Goal: Transaction & Acquisition: Purchase product/service

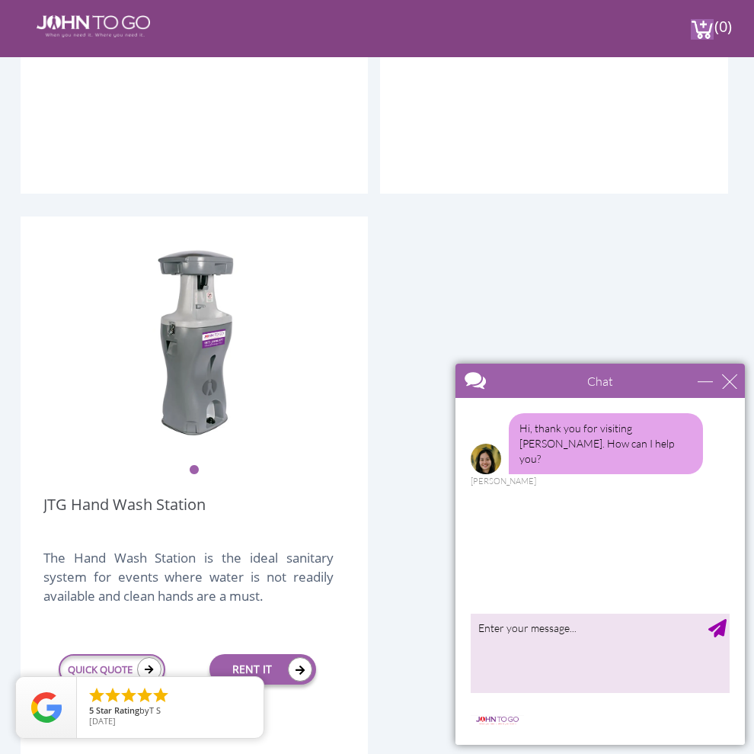
scroll to position [3886, 0]
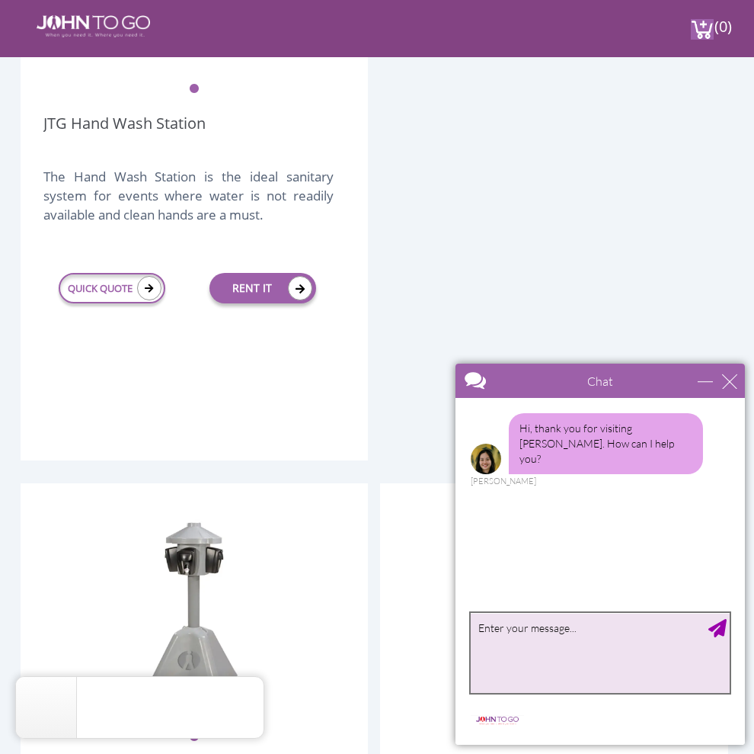
click at [596, 637] on textarea "type your message" at bounding box center [600, 653] width 259 height 80
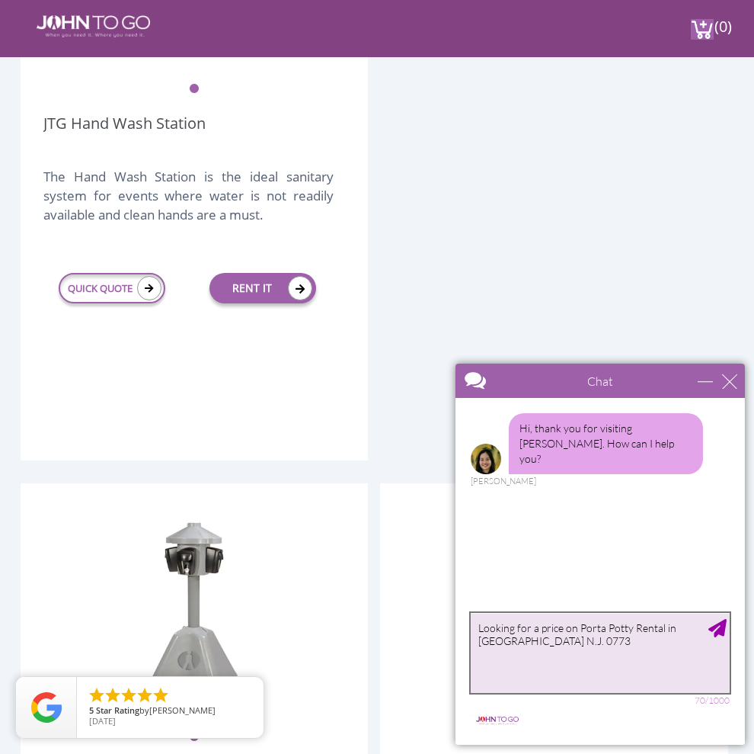
type textarea "Looking for a price on Porta Potty Rental in Monmouth County N.J. 07734"
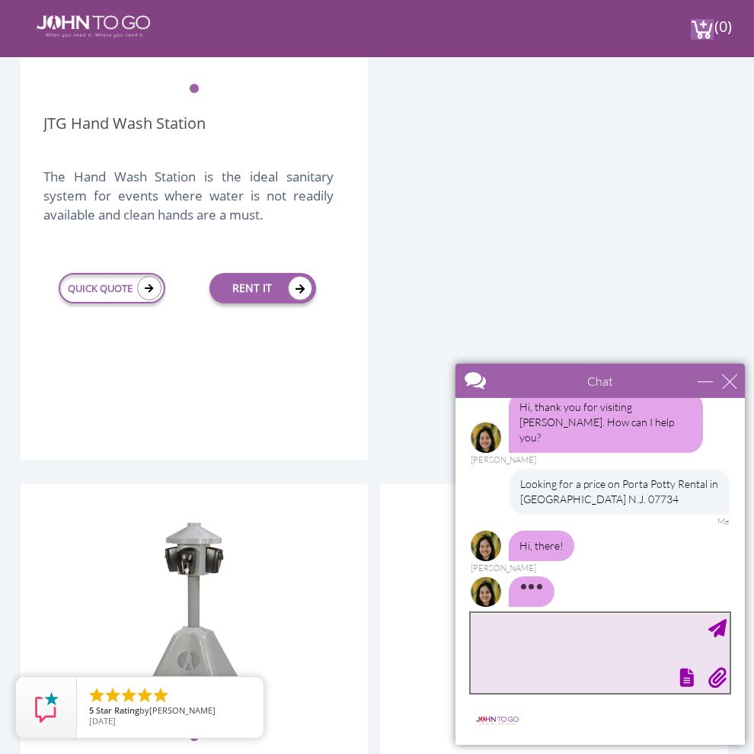
scroll to position [40, 0]
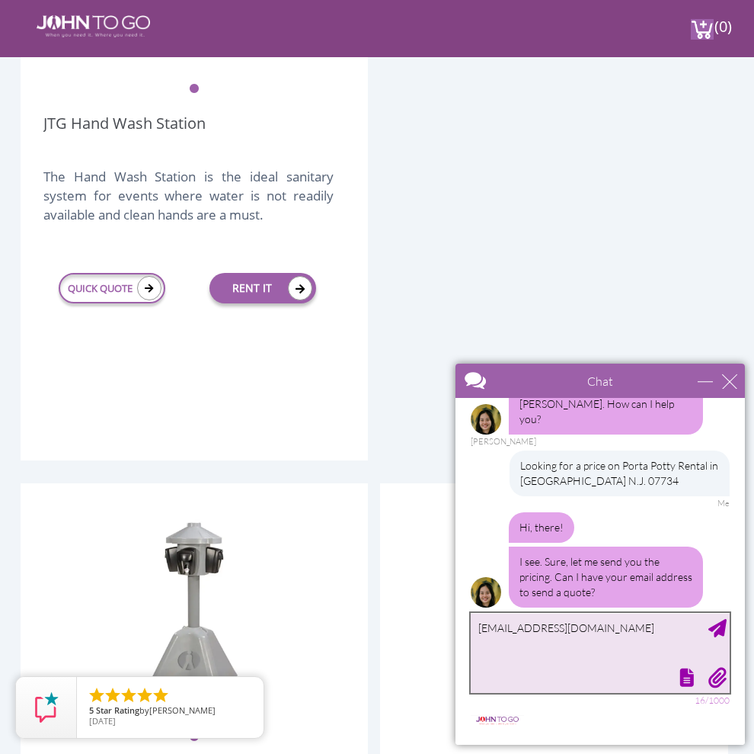
type textarea "[EMAIL_ADDRESS][DOMAIN_NAME]"
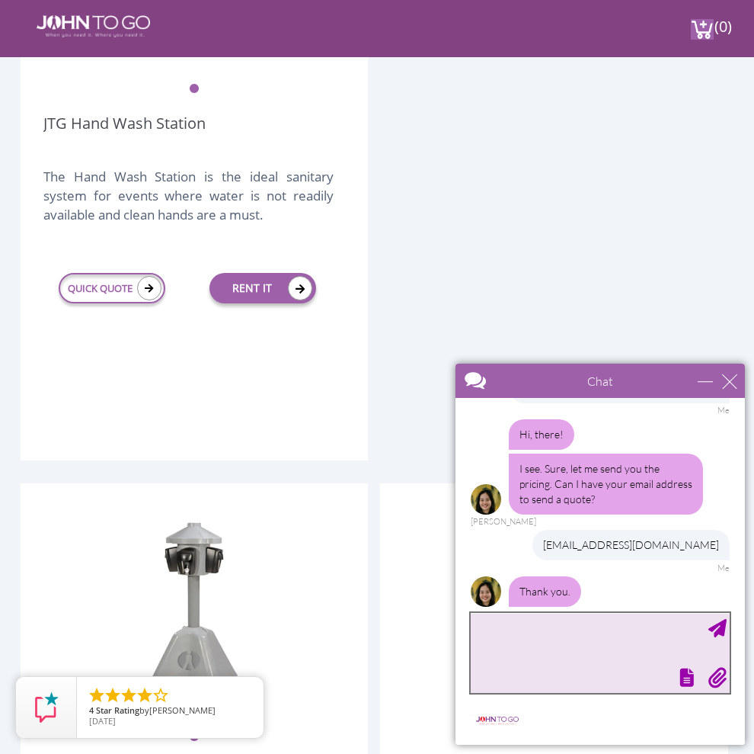
scroll to position [182, 0]
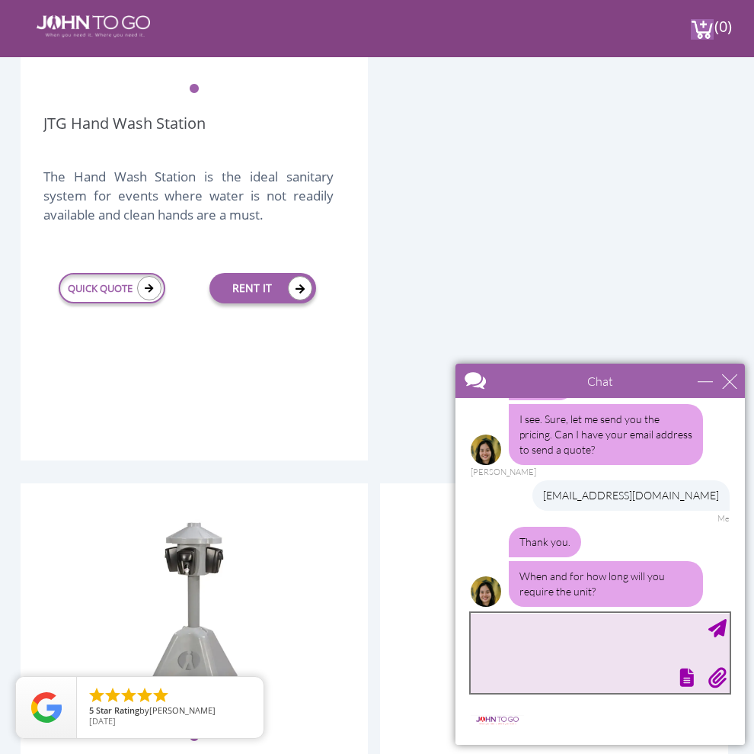
click at [534, 620] on textarea "type your message" at bounding box center [600, 653] width 259 height 80
type textarea "Sat. Sept 6th. One day service"
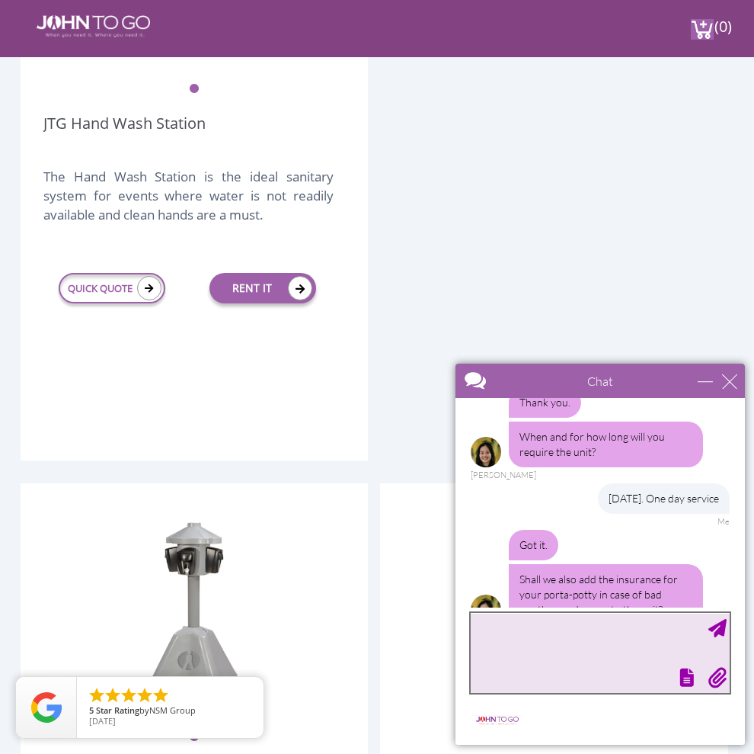
scroll to position [340, 0]
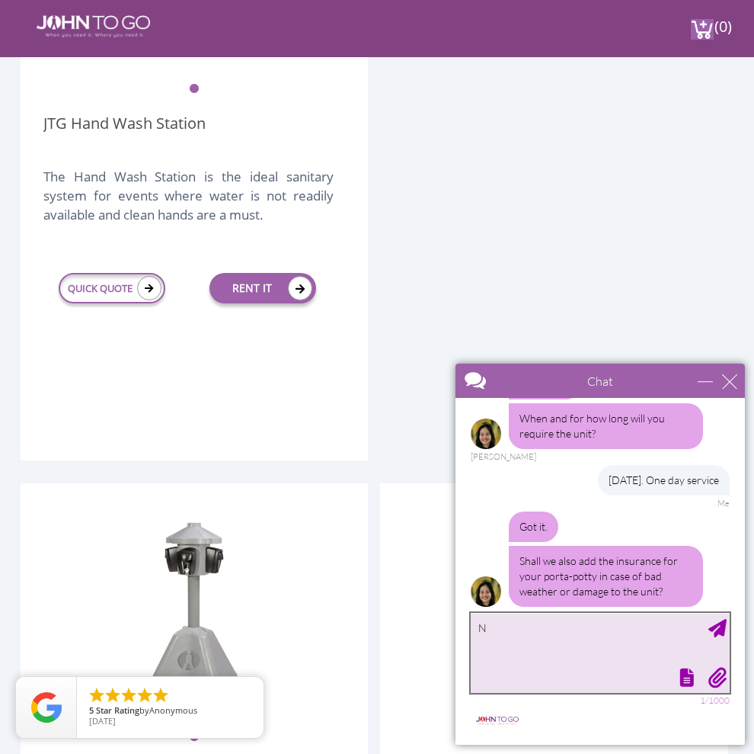
type textarea "No"
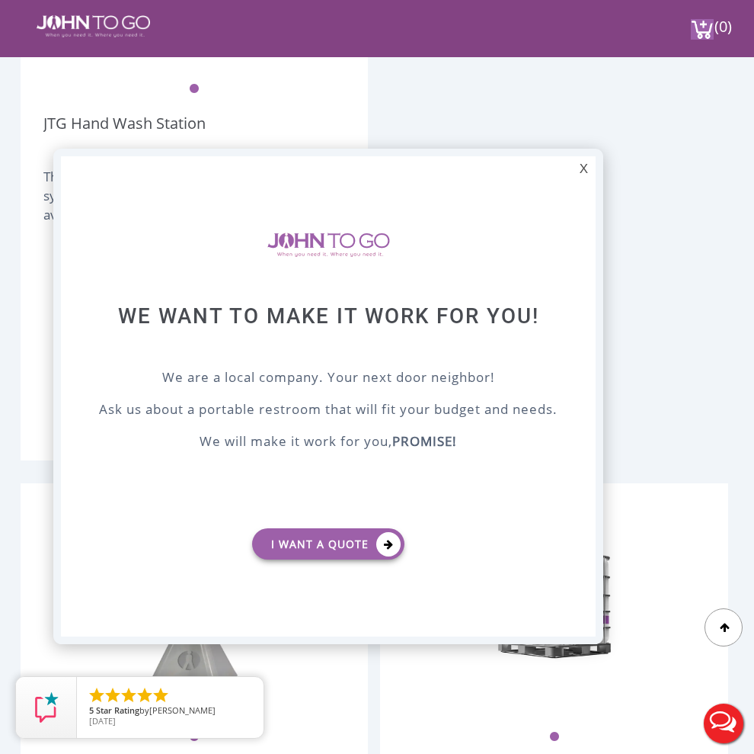
scroll to position [0, 0]
click at [375, 540] on link "I want a Quote" at bounding box center [328, 543] width 152 height 31
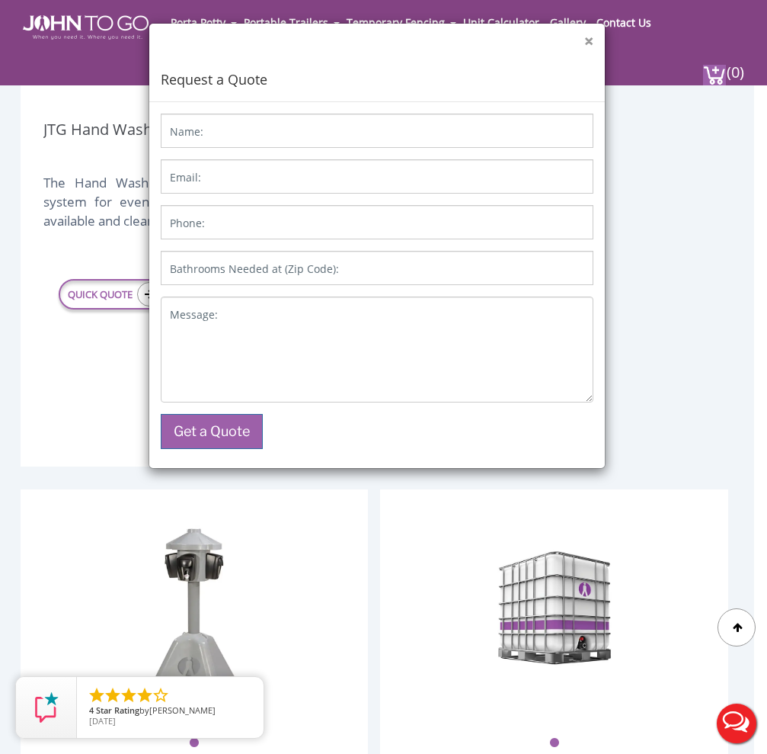
click at [590, 40] on button "×" at bounding box center [588, 42] width 9 height 16
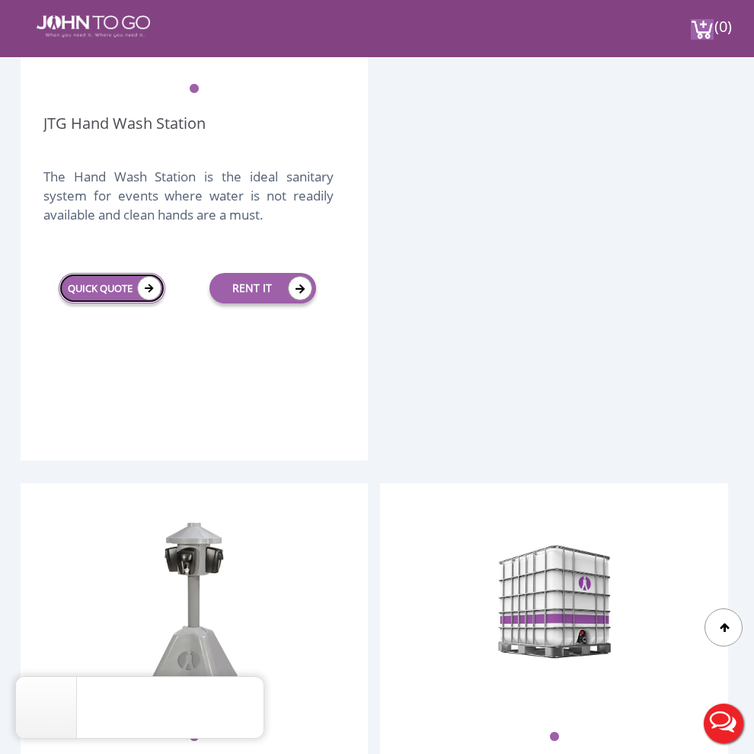
click at [132, 297] on link "QUICK QUOTE" at bounding box center [112, 288] width 107 height 30
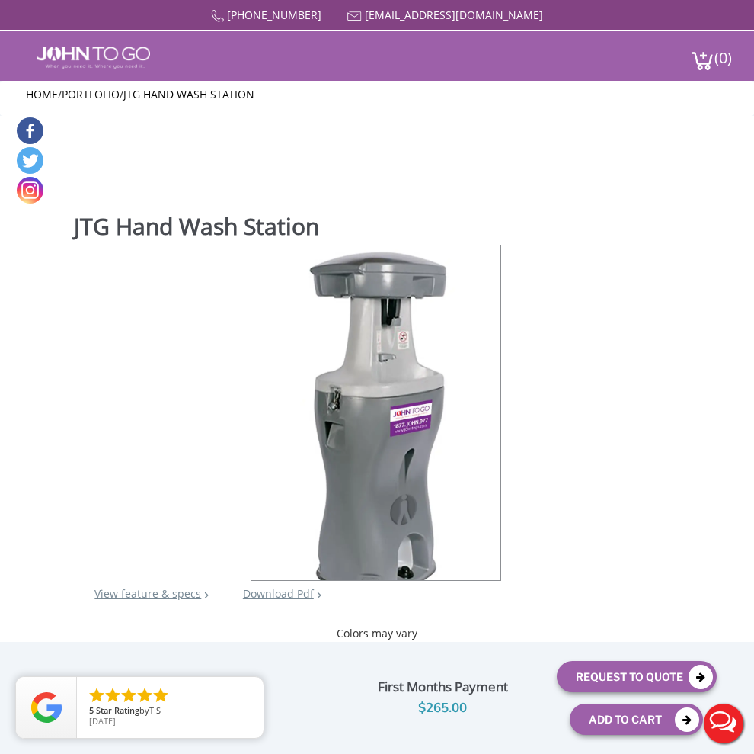
click at [0, 0] on li "Portable Toilets" at bounding box center [0, 0] width 0 height 0
click at [0, 0] on link "Portable Toilets" at bounding box center [0, 0] width 0 height 0
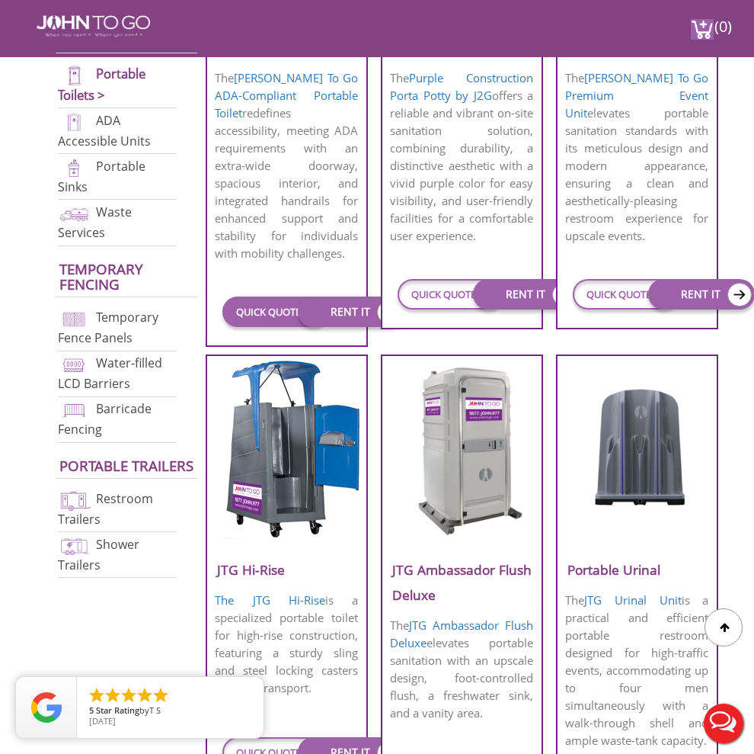
scroll to position [914, 0]
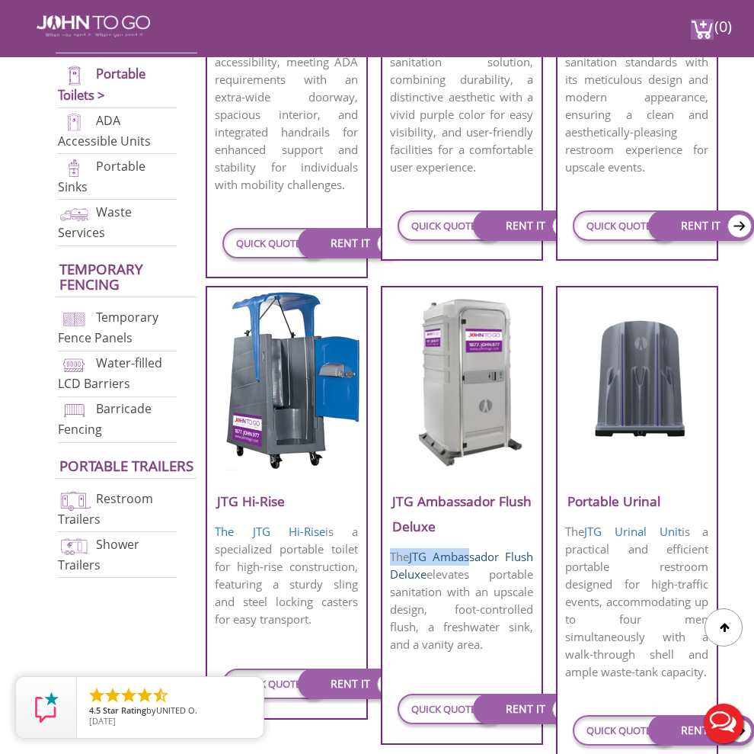
drag, startPoint x: 479, startPoint y: 543, endPoint x: 470, endPoint y: 562, distance: 21.8
click at [471, 561] on div "JTG Ambassador Flush Deluxe The JTG Ambassador Flush Deluxe elevates portable s…" at bounding box center [462, 515] width 162 height 459
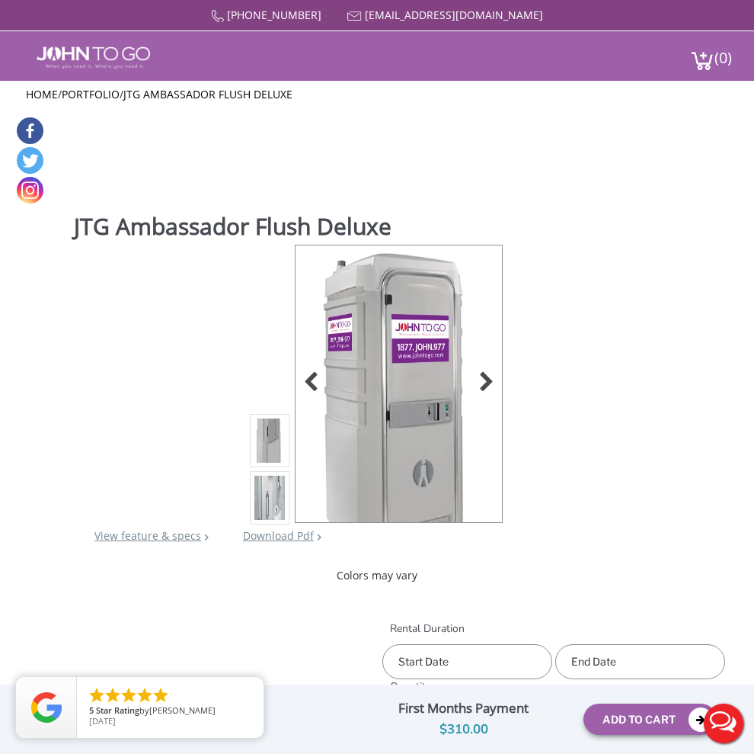
click at [311, 400] on img at bounding box center [399, 424] width 177 height 359
click at [472, 373] on div at bounding box center [482, 383] width 21 height 21
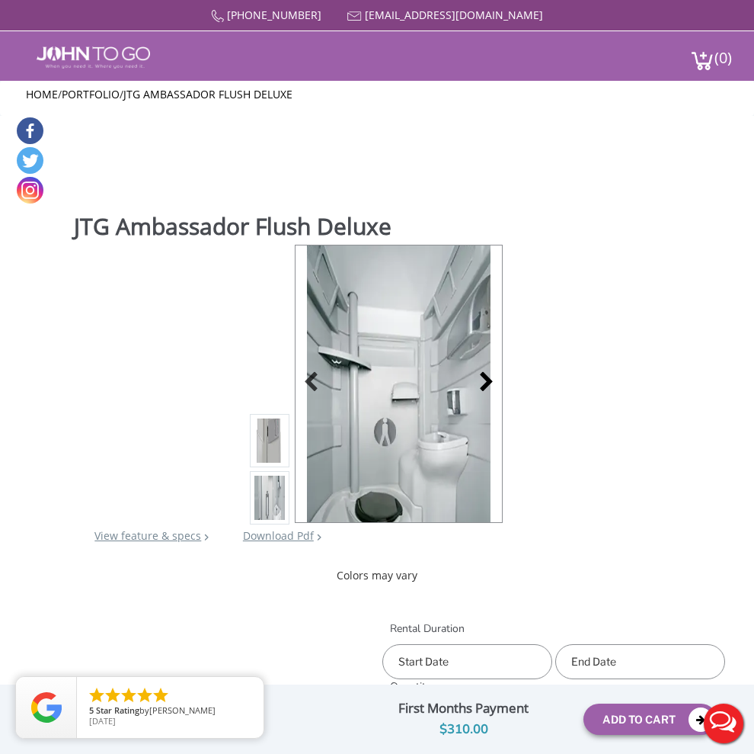
click at [472, 373] on div at bounding box center [482, 383] width 21 height 21
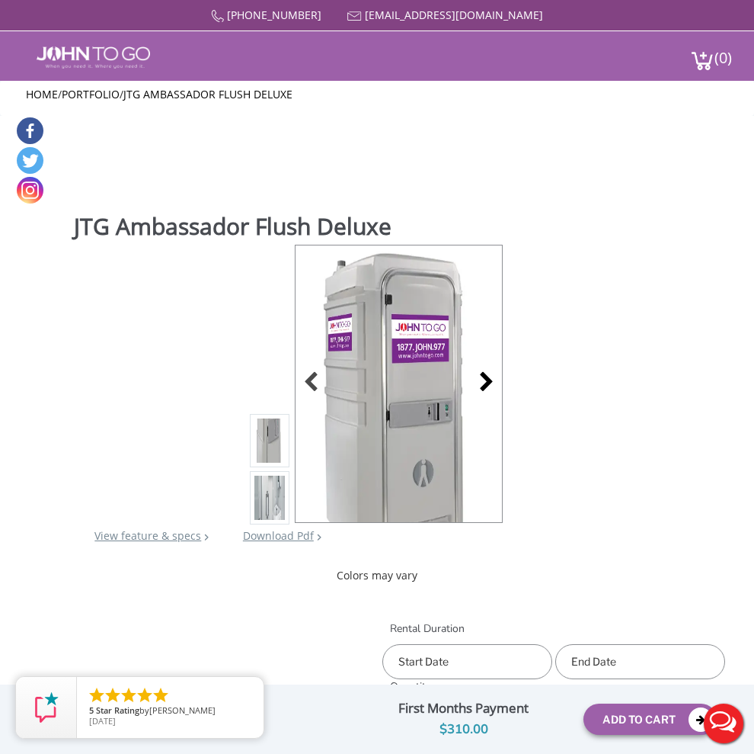
click at [472, 373] on div at bounding box center [482, 383] width 21 height 21
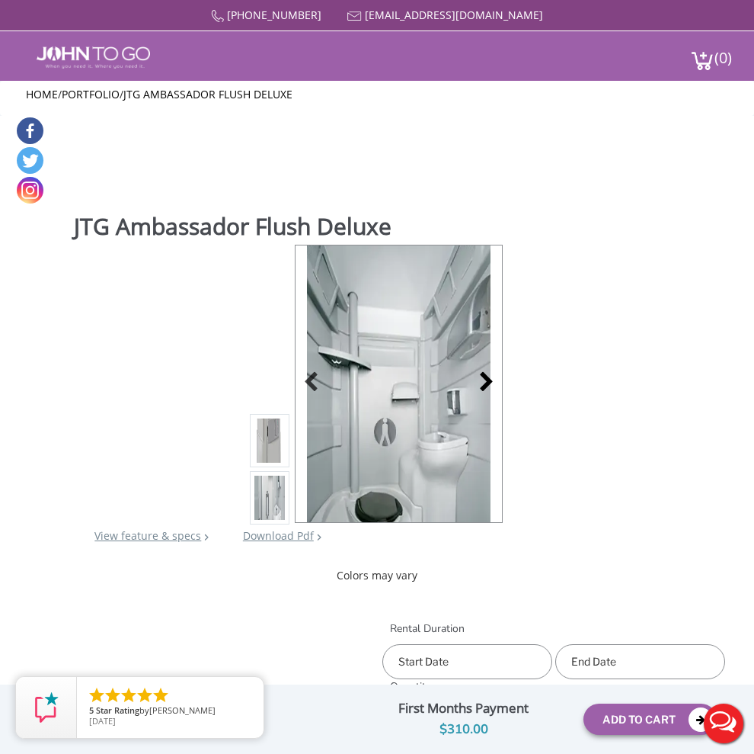
click at [472, 373] on div at bounding box center [482, 383] width 21 height 21
